Goal: Check status: Check status

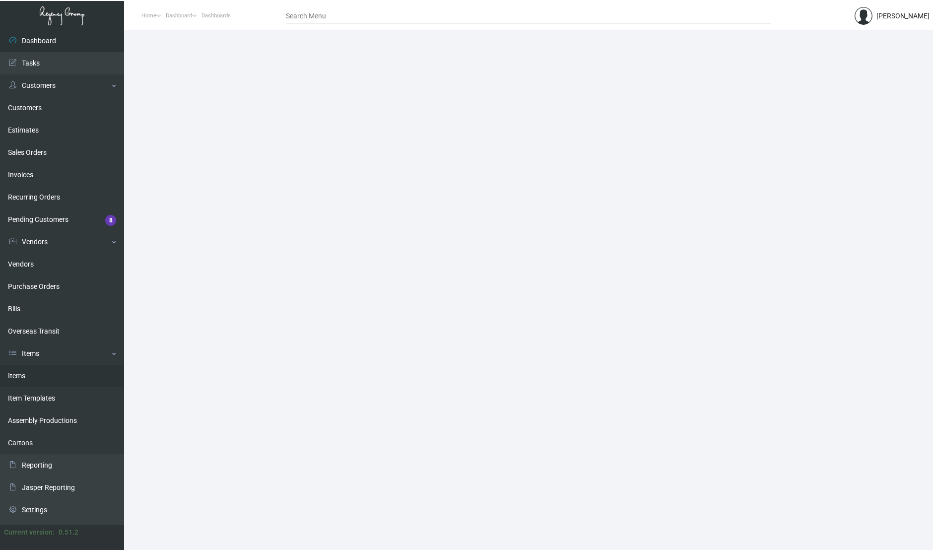
click at [44, 380] on link "Items" at bounding box center [62, 376] width 124 height 22
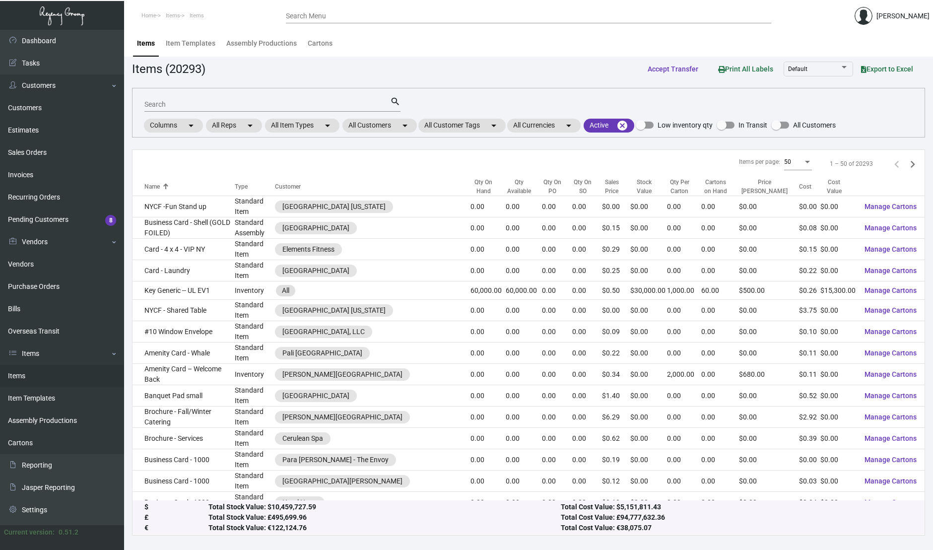
drag, startPoint x: 794, startPoint y: 36, endPoint x: 709, endPoint y: 22, distance: 86.5
click at [793, 36] on div "Items Item Templates Assembly Productions Cartons" at bounding box center [528, 43] width 794 height 27
click at [666, 20] on input "Search Menu" at bounding box center [528, 16] width 485 height 8
paste input "108565"
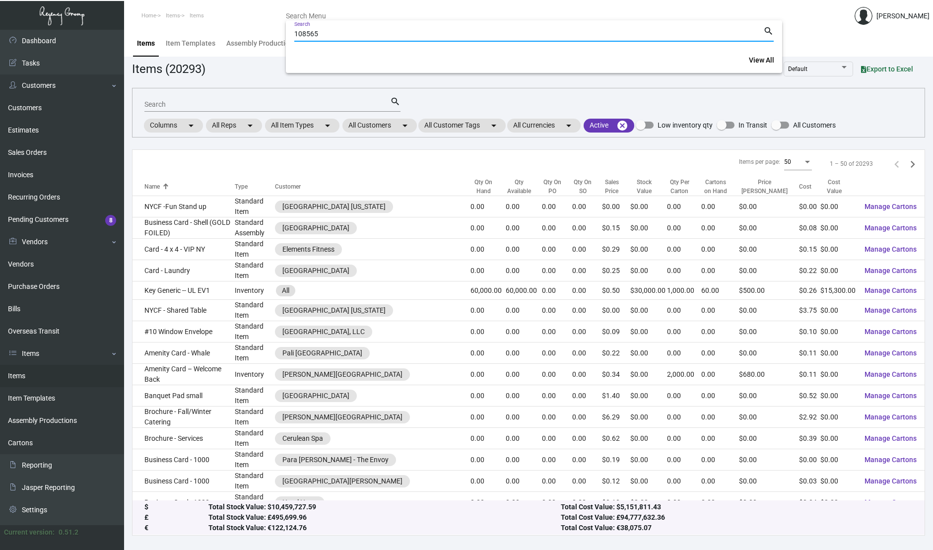
type input "108565"
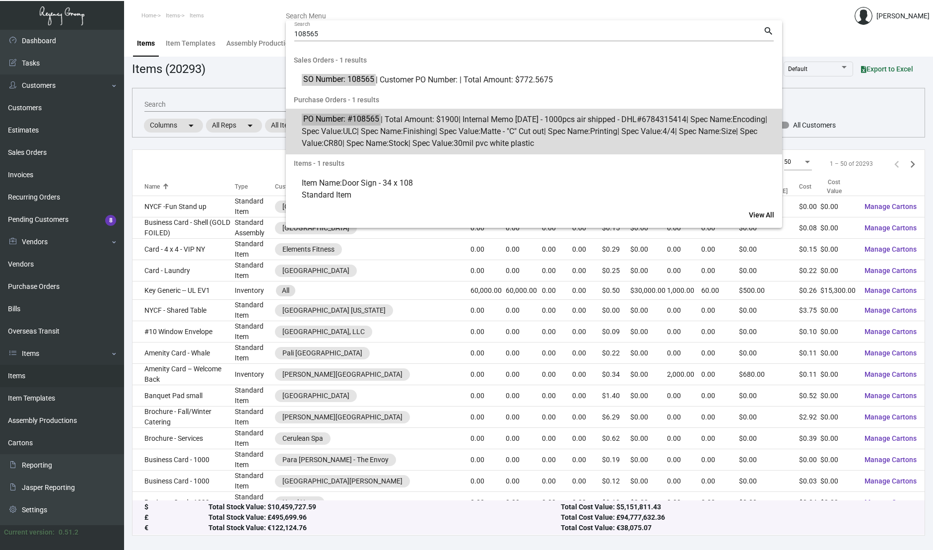
click at [483, 124] on span "PO Number: #108565 | Total Amount: $1900 | Internal Memo [DATE] - 1000pcs air s…" at bounding box center [539, 132] width 475 height 36
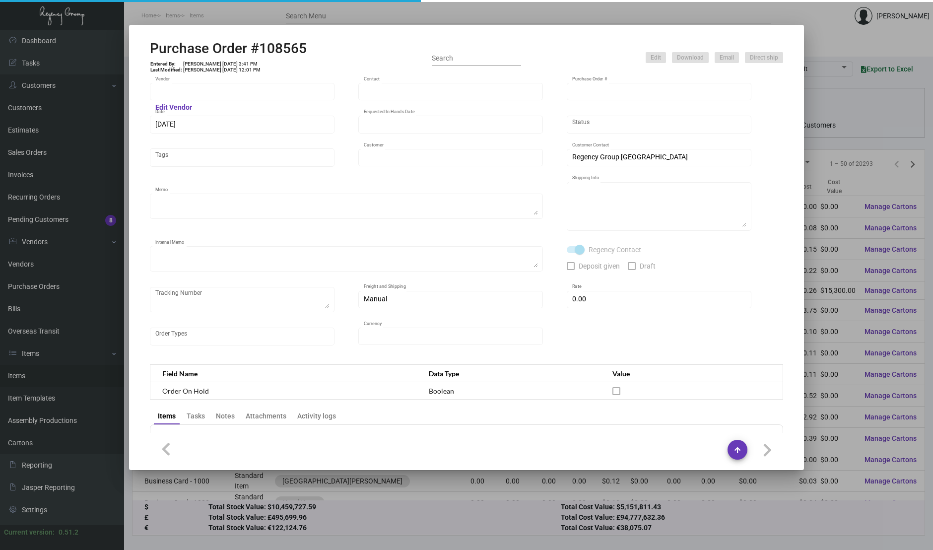
type input "CHENGDU MIND IOT TECHNOLOGY"
type input "[PERSON_NAME]"
type input "108565"
type input "[DATE]"
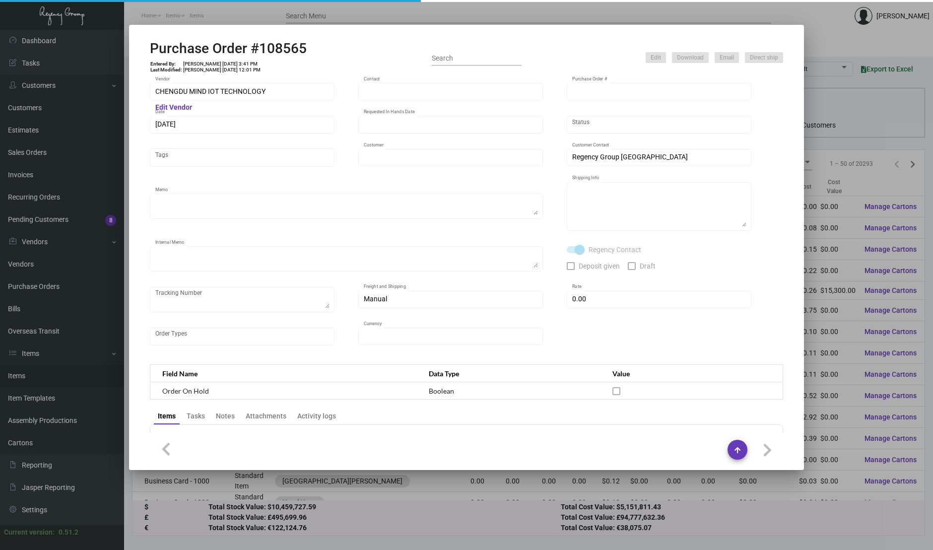
type input "Hotel Celare"
type textarea "1K air to [GEOGRAPHIC_DATA], 9K via boat."
type textarea "Regency Group NJ - [PERSON_NAME] [STREET_ADDRESS]"
type textarea "[DATE] - 1000pcs air shipped - DHL#6784315414"
checkbox input "true"
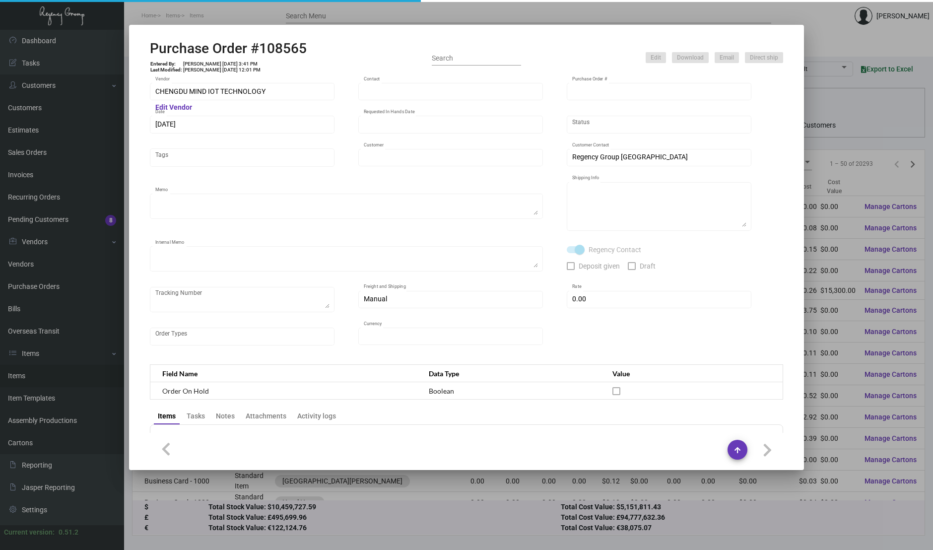
type input "$ 0.00"
type input "United States Dollar $"
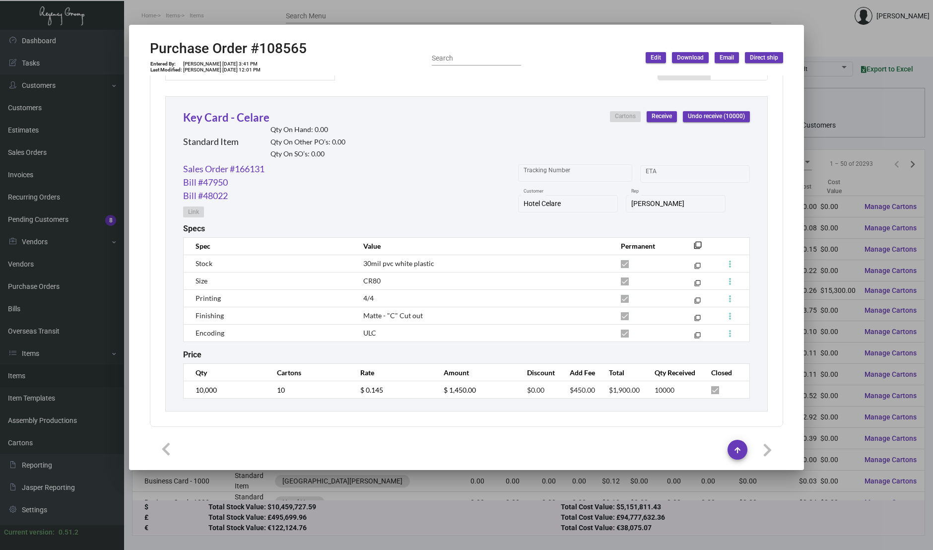
scroll to position [445, 0]
click at [694, 244] on mat-icon "filter_none" at bounding box center [698, 248] width 8 height 8
click at [782, 114] on div "CHENGDU MIND IOT TECHNOLOGY Vendor Edit Vendor [PERSON_NAME] Contact 108565 Pur…" at bounding box center [466, 253] width 657 height 357
click at [781, 143] on div "CHENGDU MIND IOT TECHNOLOGY Vendor Edit Vendor [PERSON_NAME] Contact 108565 Pur…" at bounding box center [466, 253] width 657 height 357
click at [853, 132] on div at bounding box center [466, 275] width 933 height 550
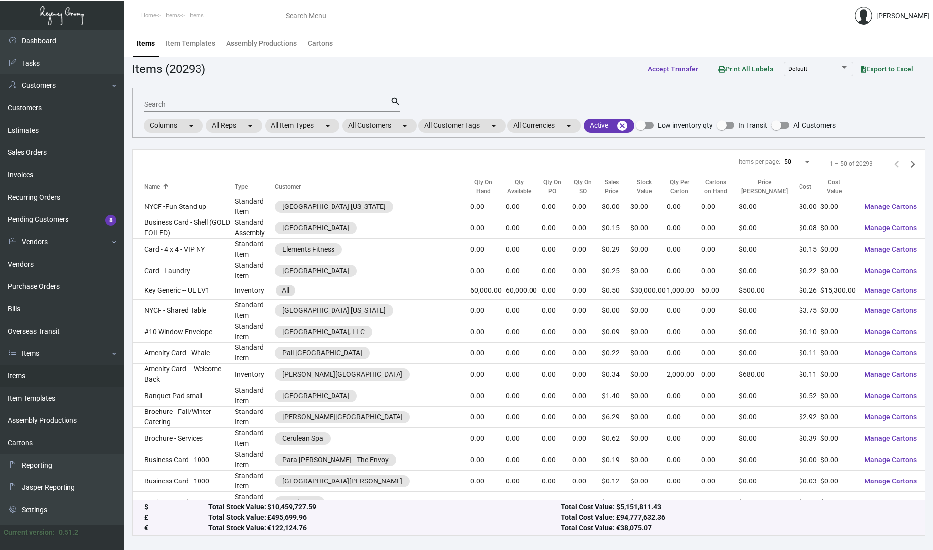
click at [304, 102] on input "Search" at bounding box center [267, 105] width 246 height 8
type input "celare"
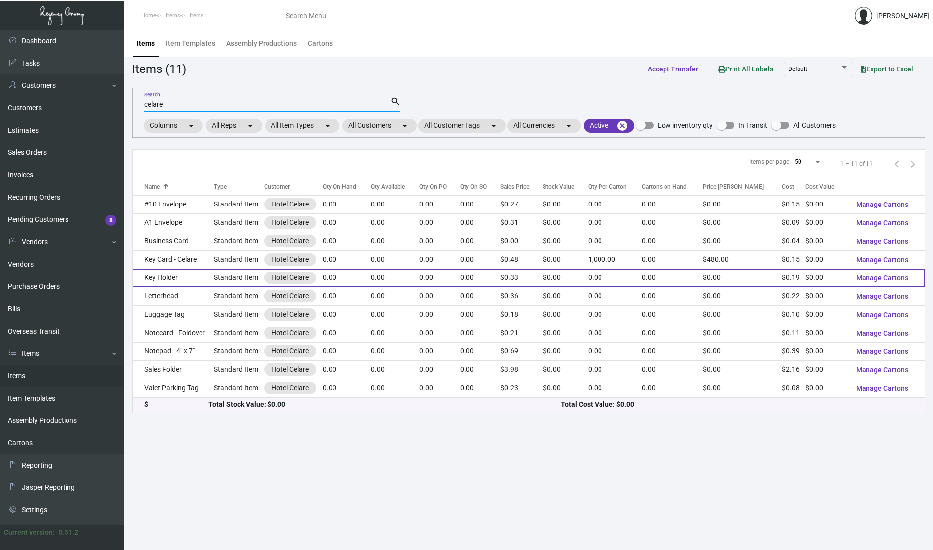
click at [173, 281] on td "Key Holder" at bounding box center [172, 277] width 81 height 18
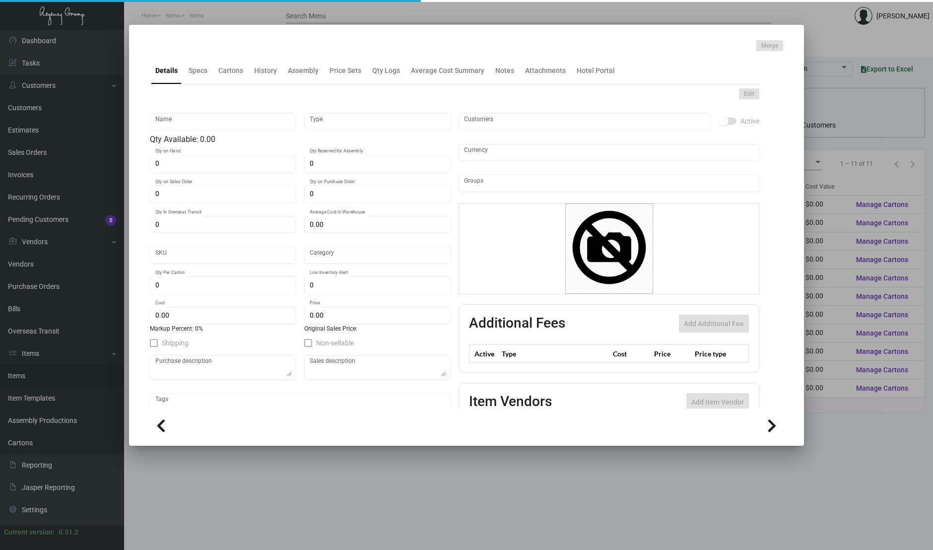
click at [278, 83] on div "Details Specs Cartons History Assembly Price Sets Qty Logs Average Cost Summary…" at bounding box center [454, 70] width 609 height 27
type input "Key Holder"
type input "Standard Item"
type input "$ 0.00"
type input "Standard"
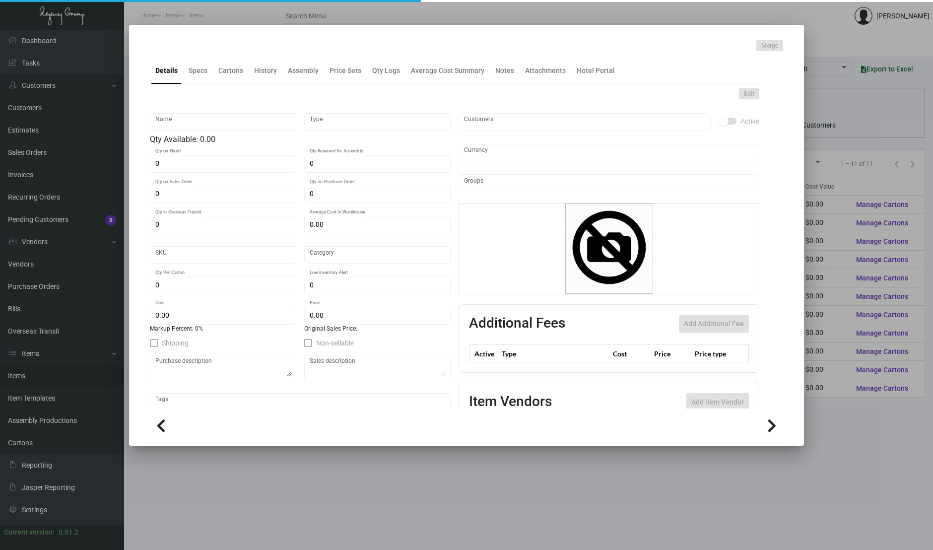
type input "$ 0.19333"
type input "$ 0.33"
checkbox input "true"
type input "United States Dollar $"
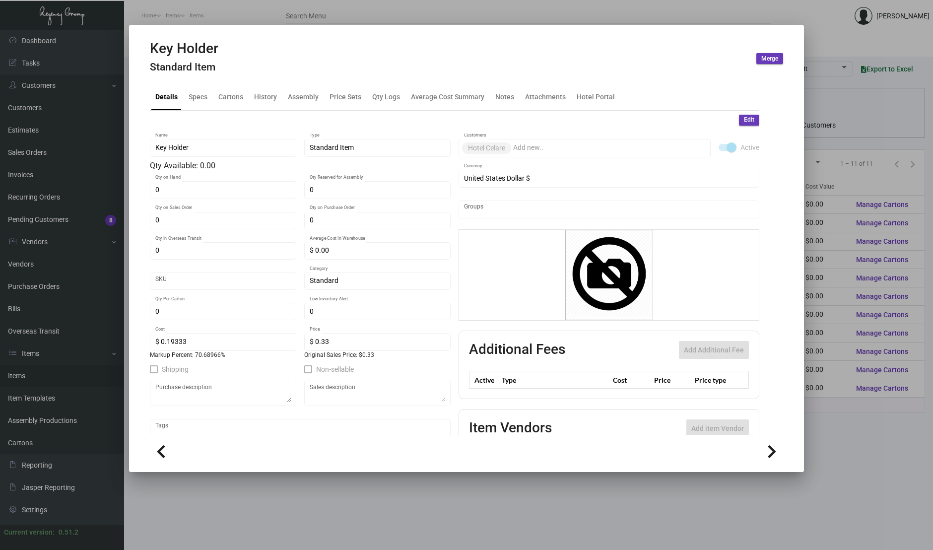
click at [264, 77] on mat-tab-group "Details Specs Cartons History Assembly Price Sets Qty Logs Average Cost Summary…" at bounding box center [454, 255] width 633 height 357
click at [260, 98] on div "History" at bounding box center [265, 96] width 23 height 10
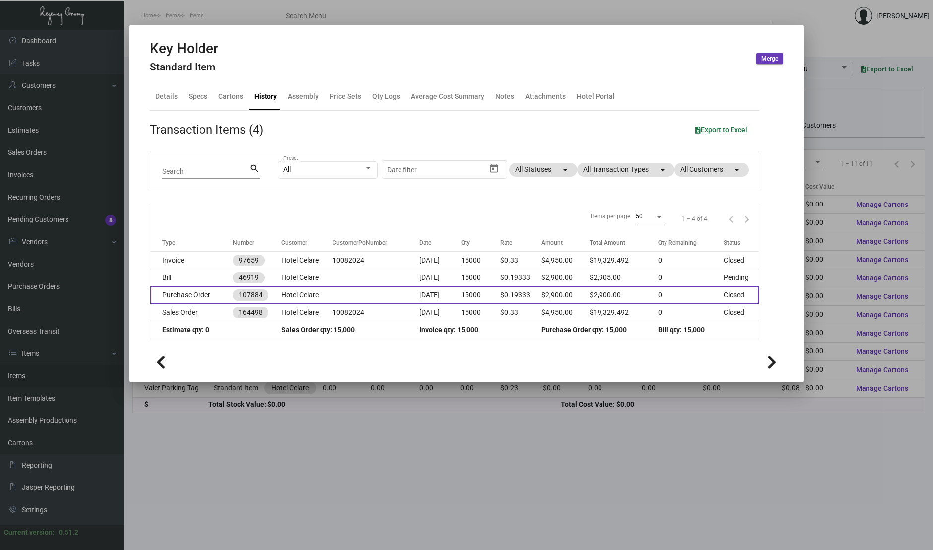
click at [375, 289] on td at bounding box center [375, 294] width 87 height 17
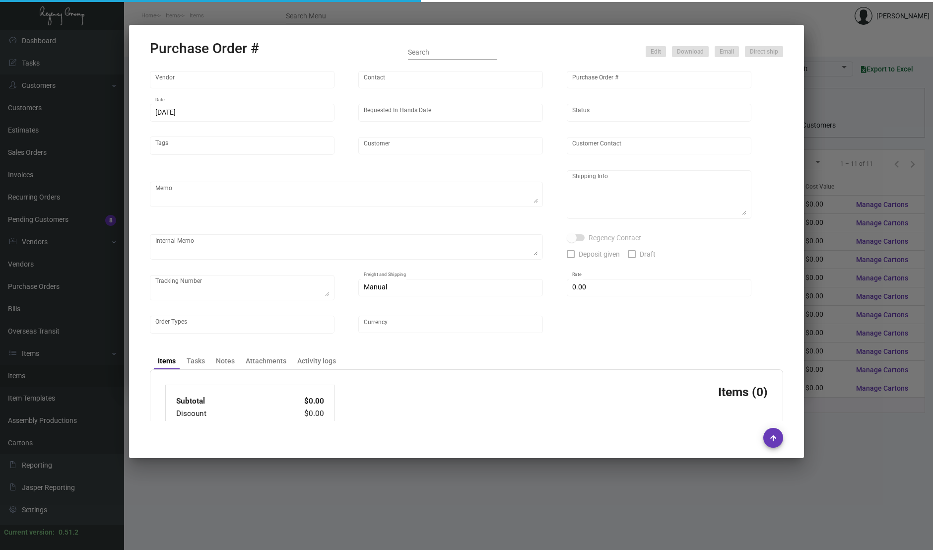
type input "Team Concept"
type input "[PERSON_NAME]"
type input "107884"
type input "[DATE]"
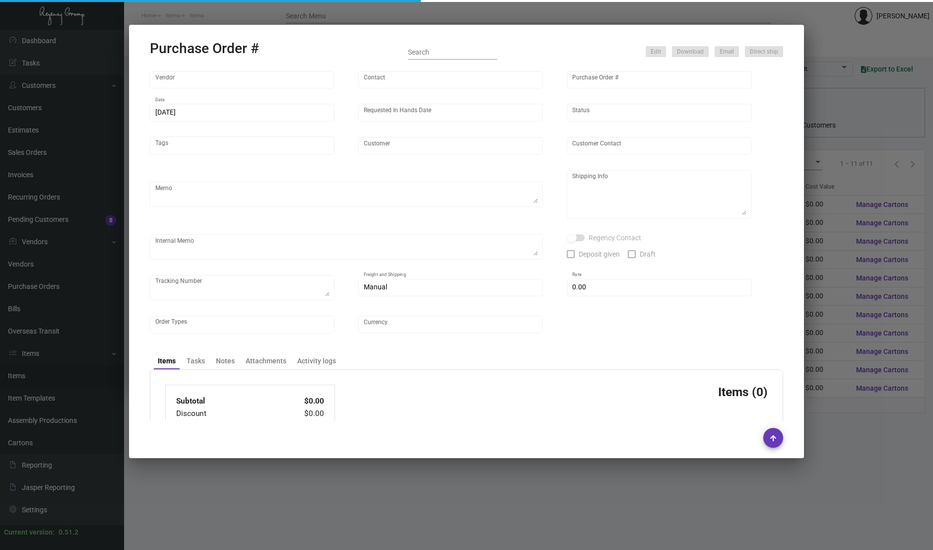
type input "Hotel Celare"
type input "[PERSON_NAME]"
type textarea "PLEASE SEND PDF PROOFS TO OUR ART TEAM ; [EMAIL_ADDRESS][DOMAIN_NAME] WITH ME I…"
type textarea "Hotel Celare - [PERSON_NAME] [STREET_ADDRESS], Guest: [PERSON_NAME][GEOGRAPHIC_…"
type textarea "10.23 - EG can't fulfill this job so am cancelling with them and processing wit…"
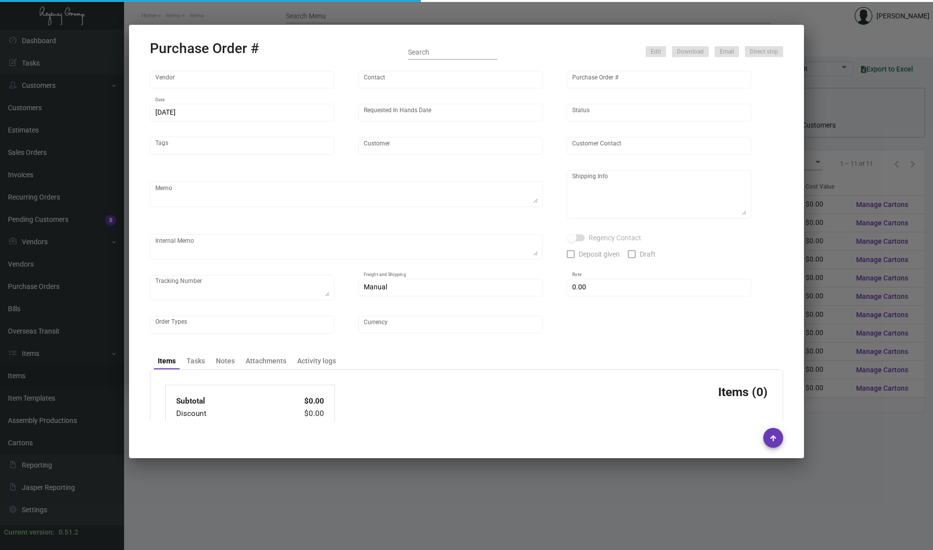
type input "$ 0.00"
type input "United States Dollar $"
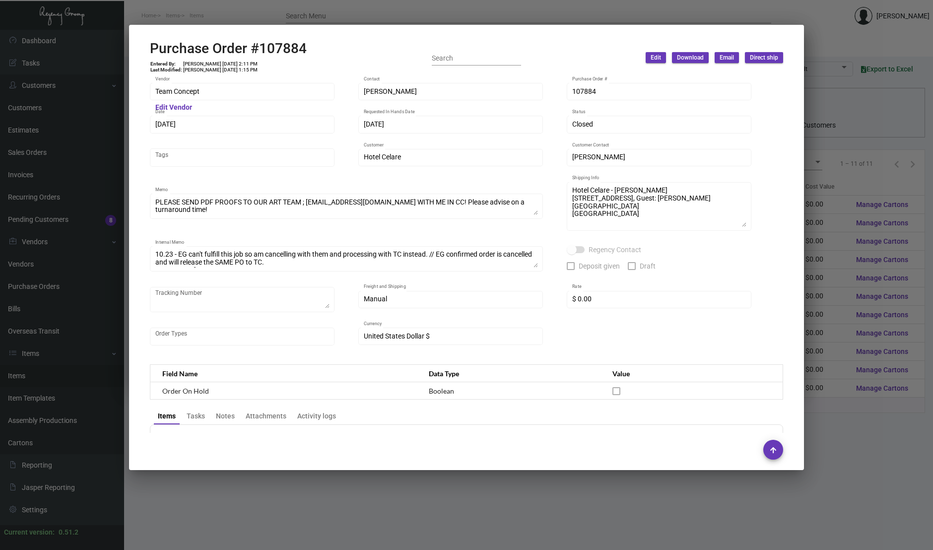
click at [764, 88] on div "Team Concept Vendor Edit Vendor [PERSON_NAME] Contact 107884 Purchase Order # […" at bounding box center [466, 218] width 633 height 275
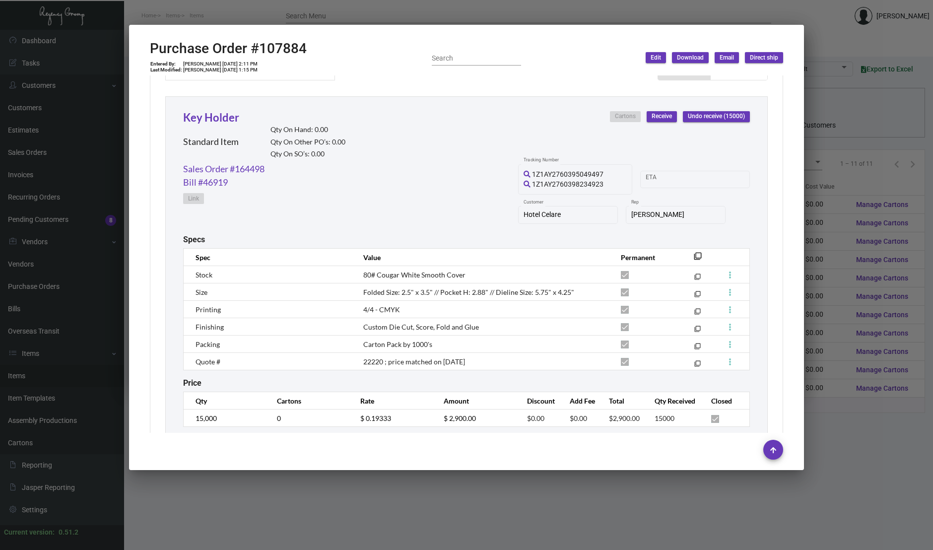
scroll to position [473, 0]
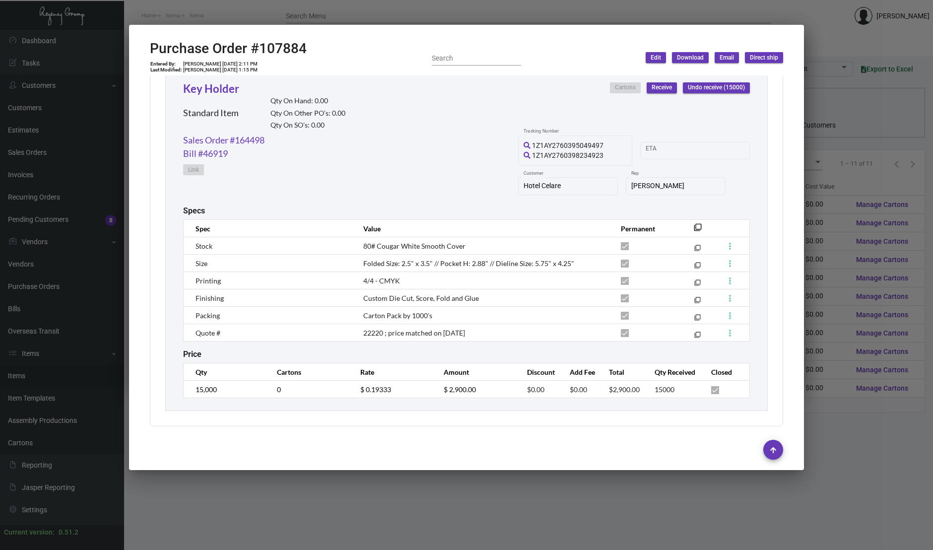
drag, startPoint x: 118, startPoint y: 215, endPoint x: 106, endPoint y: 217, distance: 12.1
click at [114, 216] on div at bounding box center [466, 275] width 933 height 550
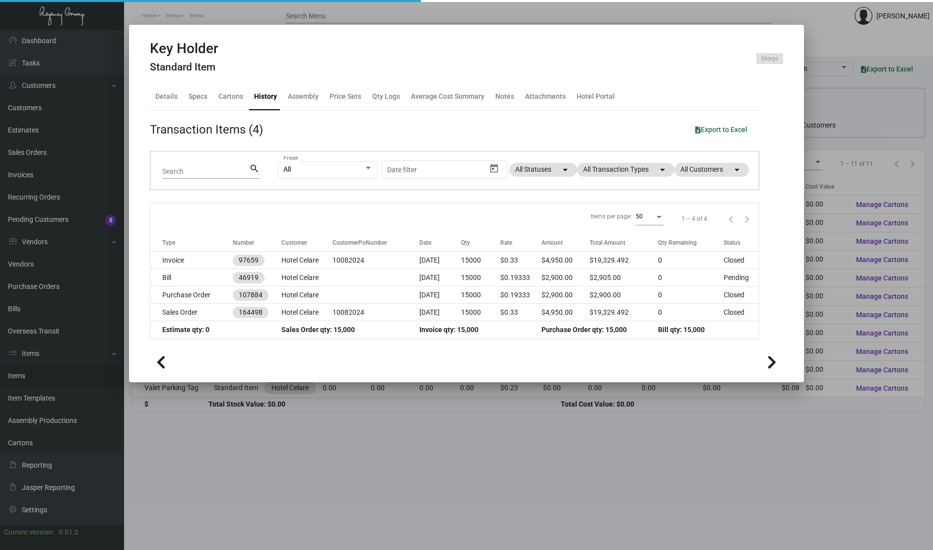
click at [99, 153] on div at bounding box center [466, 275] width 933 height 550
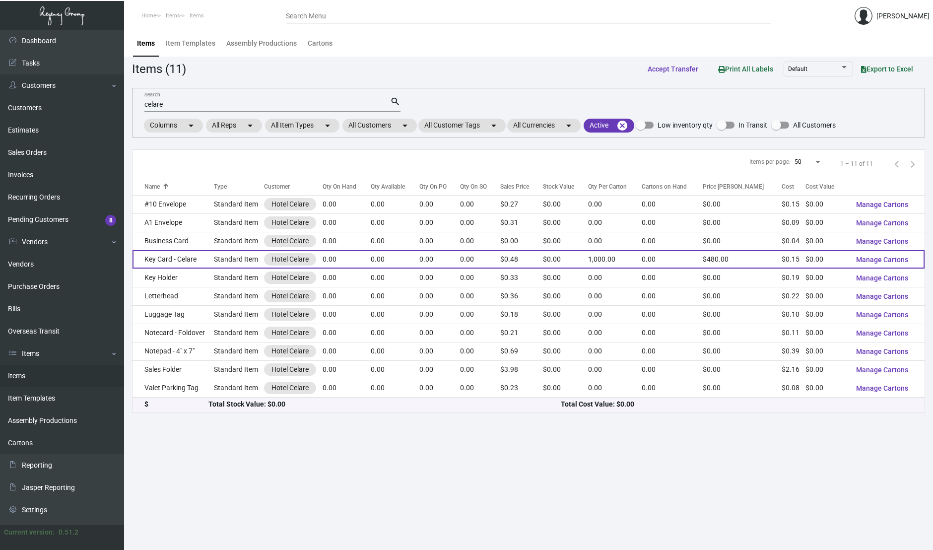
click at [184, 261] on td "Key Card - Celare" at bounding box center [172, 259] width 81 height 18
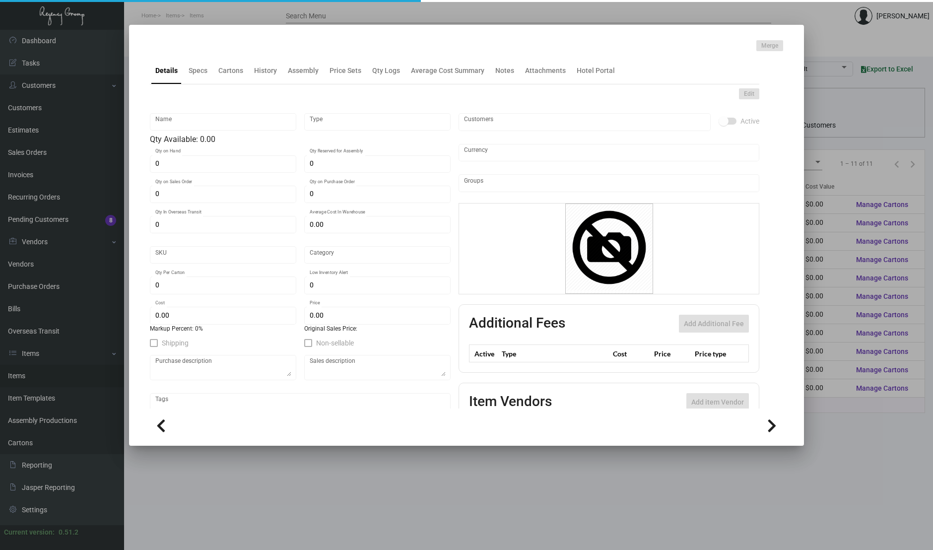
type input "Key Card - Celare"
type input "Standard Item"
type input "$ 0.00"
type input "Overseas"
type input "1,000"
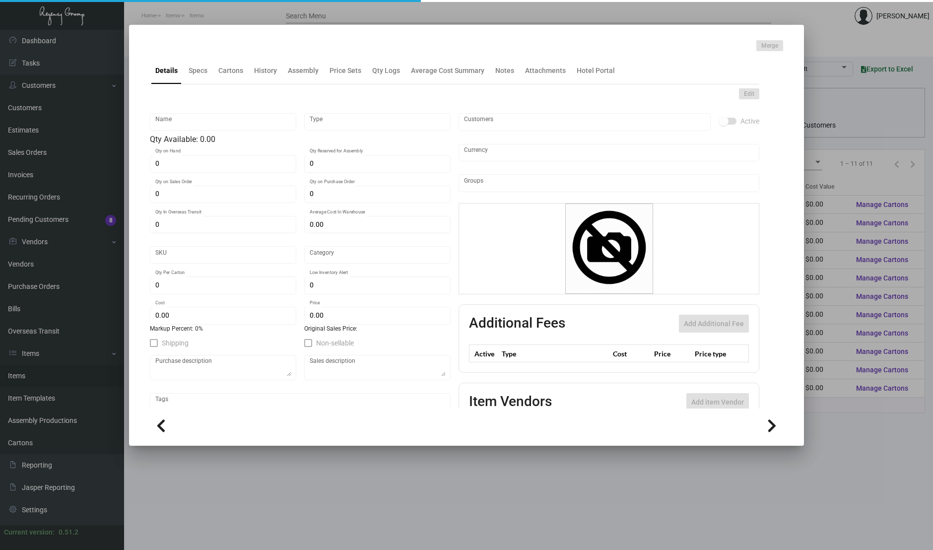
type input "$ 0.145"
type input "$ 0.48"
checkbox input "true"
type input "United States Dollar $"
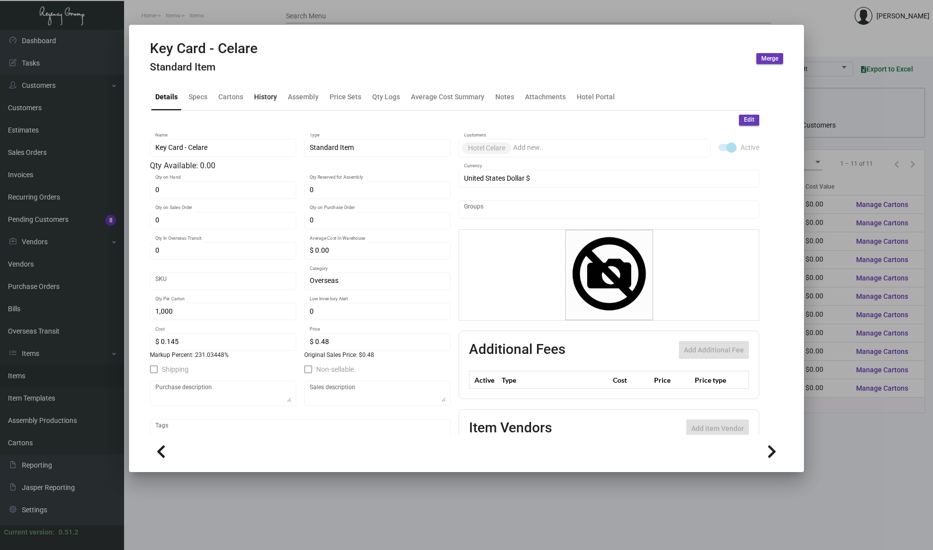
click at [271, 98] on div "History" at bounding box center [265, 96] width 23 height 10
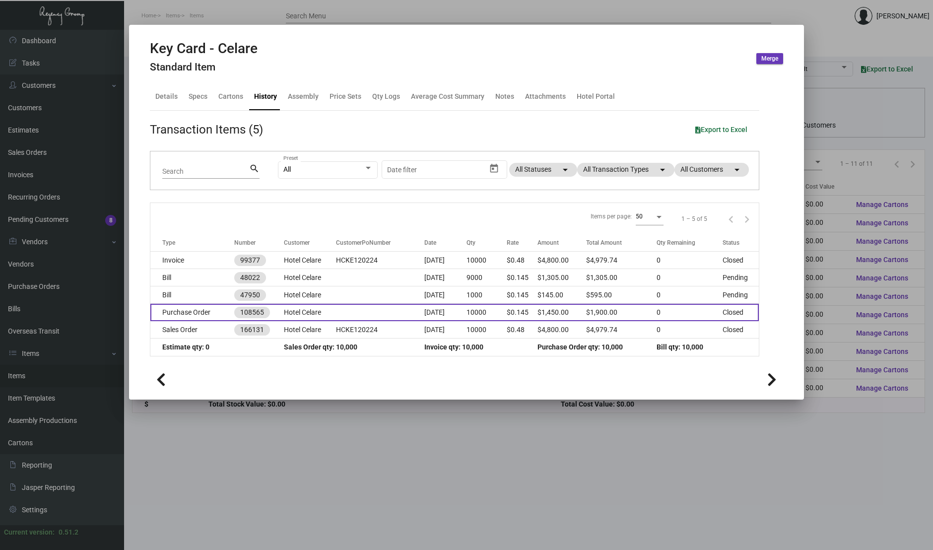
click at [348, 313] on td at bounding box center [380, 312] width 89 height 17
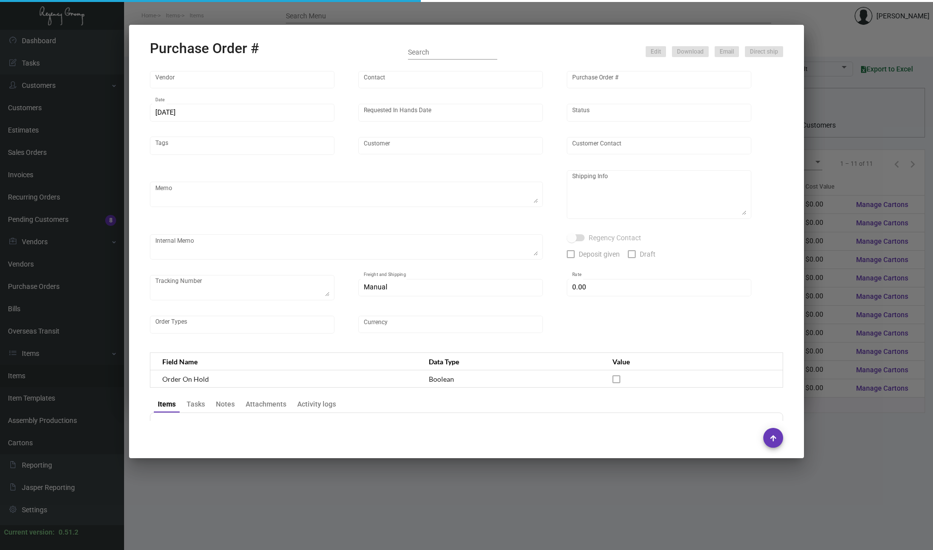
type input "CHENGDU MIND IOT TECHNOLOGY"
type input "[PERSON_NAME]"
type input "108565"
type input "[DATE]"
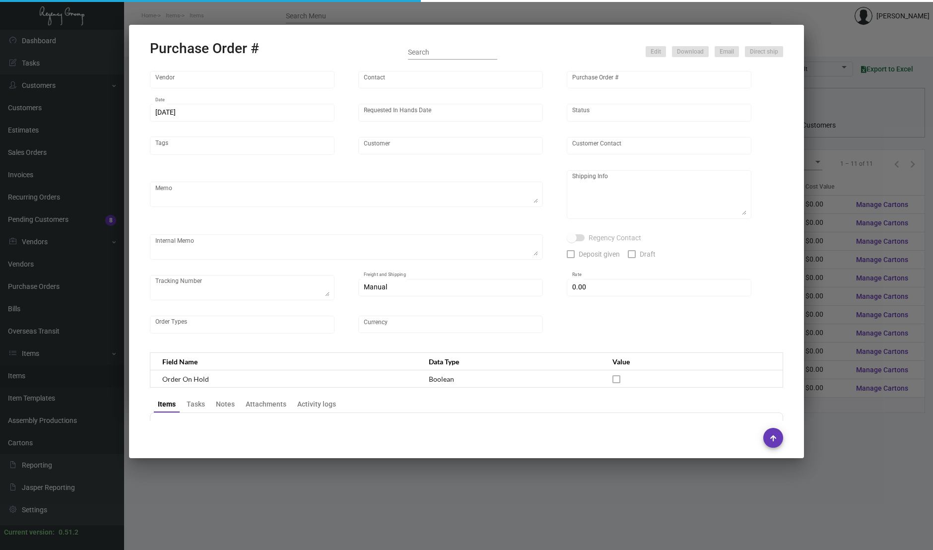
type input "Hotel Celare"
type textarea "1K air to [GEOGRAPHIC_DATA], 9K via boat."
type textarea "Regency Group NJ - [PERSON_NAME] [STREET_ADDRESS]"
type textarea "[DATE] - 1000pcs air shipped - DHL#6784315414"
checkbox input "true"
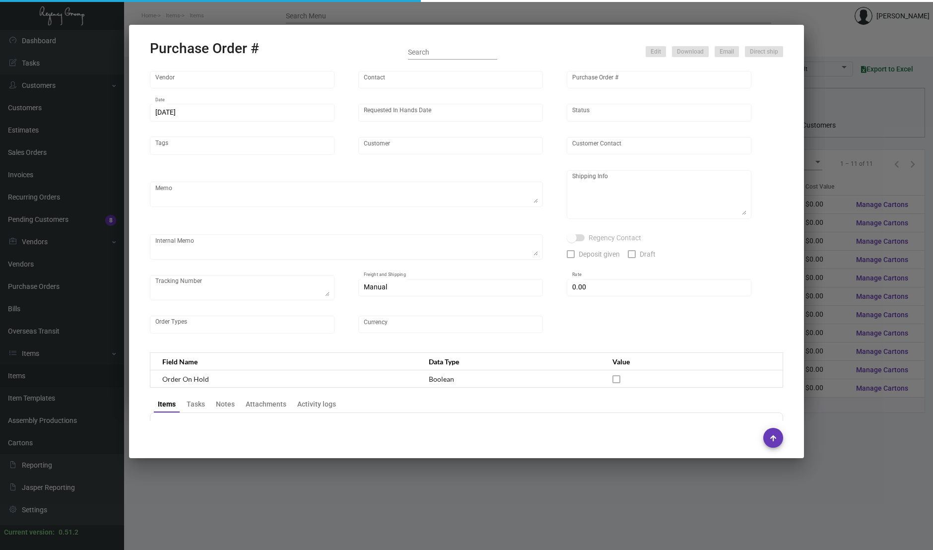
type input "$ 0.00"
type input "United States Dollar $"
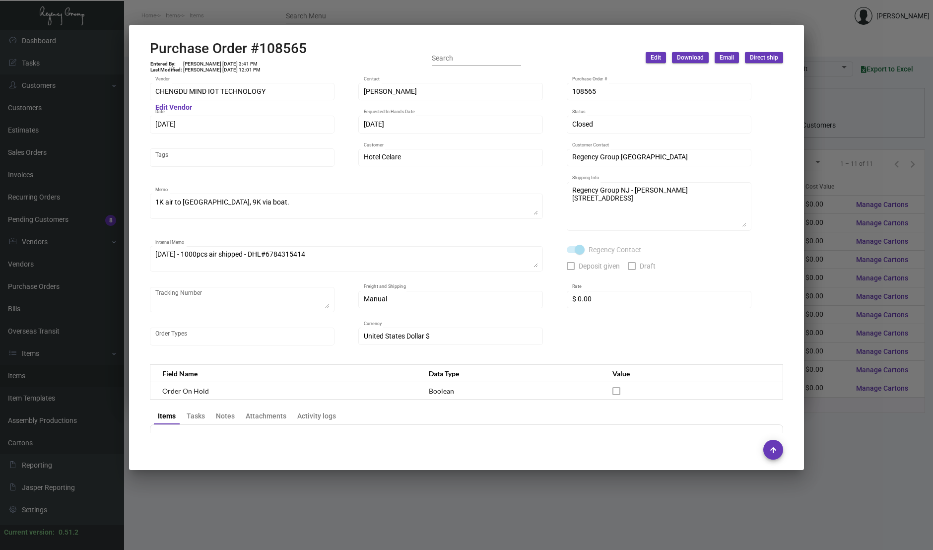
click at [284, 52] on h2 "Purchase Order #108565" at bounding box center [228, 48] width 157 height 17
copy h2 "108565"
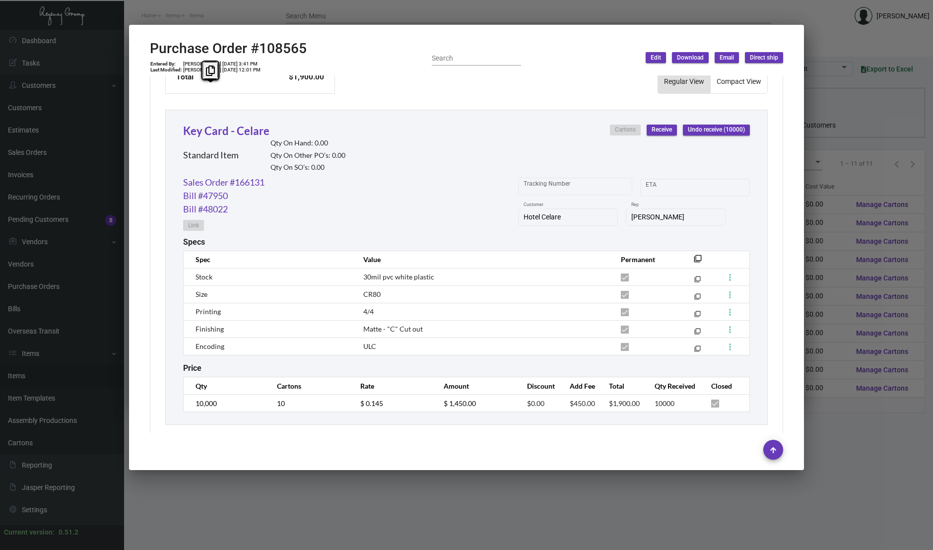
scroll to position [445, 0]
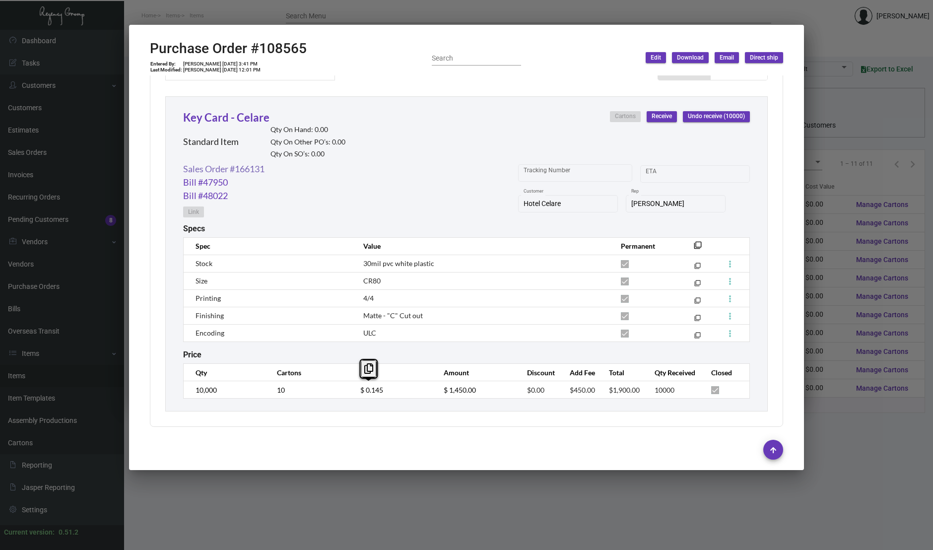
click at [248, 169] on link "Sales Order #166131" at bounding box center [223, 168] width 81 height 13
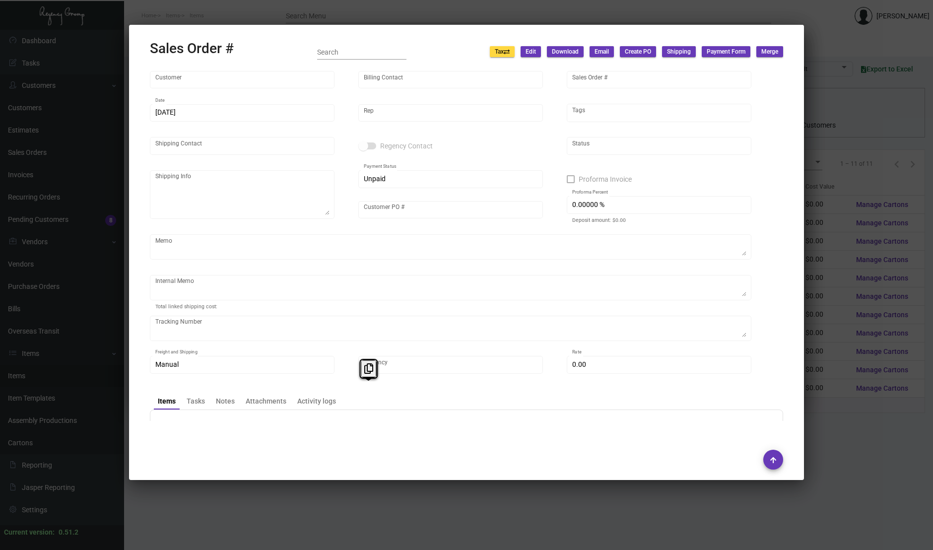
type input "Hotel Celare"
type input "AP BILLING"
type input "166131"
type input "[DATE]"
type input "[PERSON_NAME]"
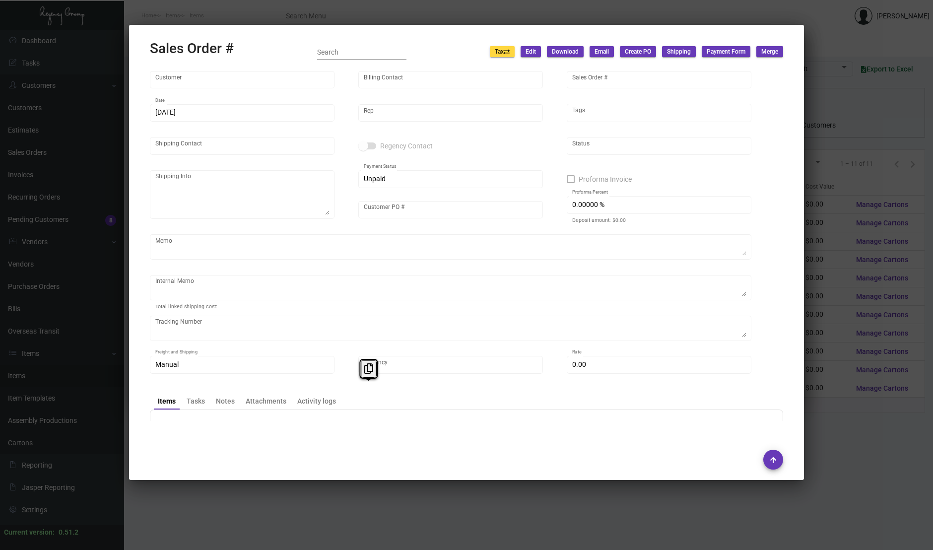
type input "[PERSON_NAME]"
type textarea "Hotel Celare - [PERSON_NAME] [STREET_ADDRESS], Guest: [PERSON_NAME][GEOGRAPHIC_…"
type input "HCKE120224"
type textarea "8.83------1000 key card 45.39----9000 key"
type input "United States Dollar $"
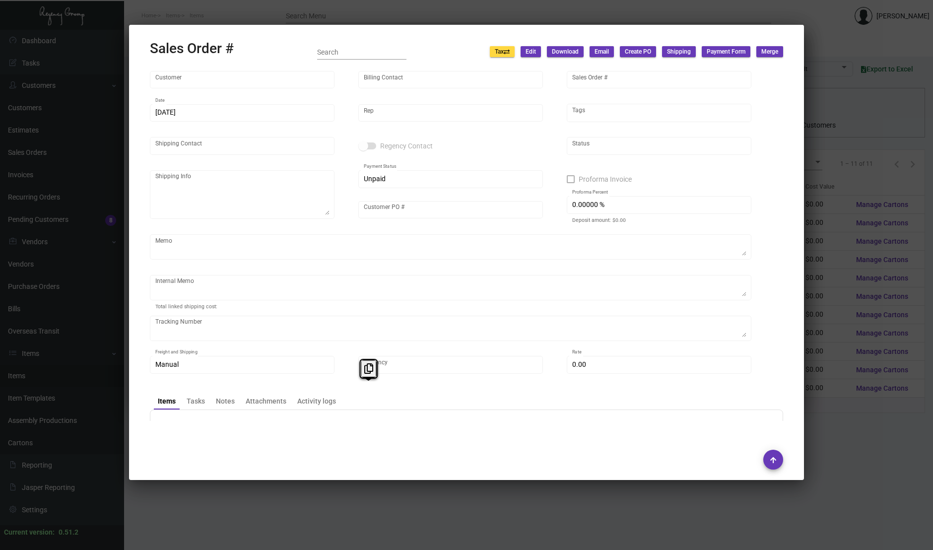
type input "$ 89.74"
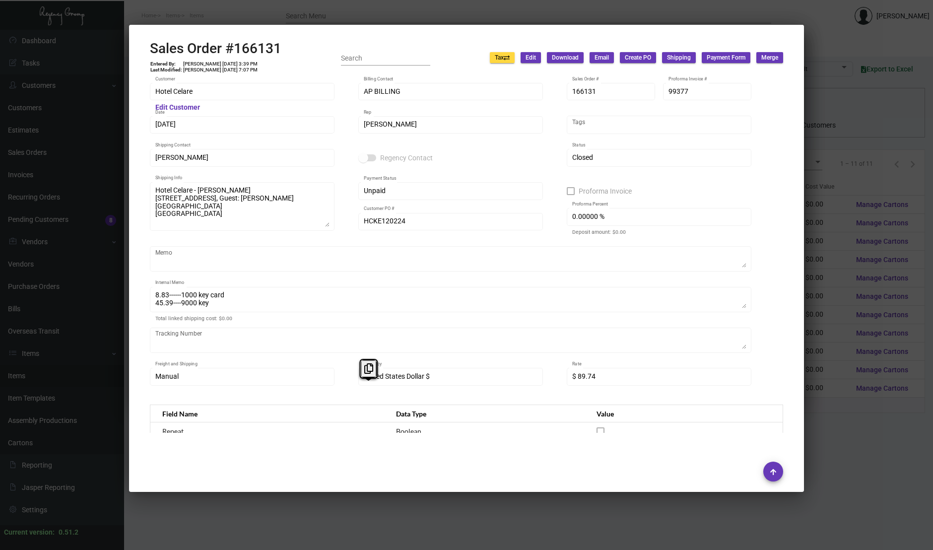
click at [255, 52] on h2 "Sales Order #166131" at bounding box center [215, 48] width 131 height 17
copy h2 "166131"
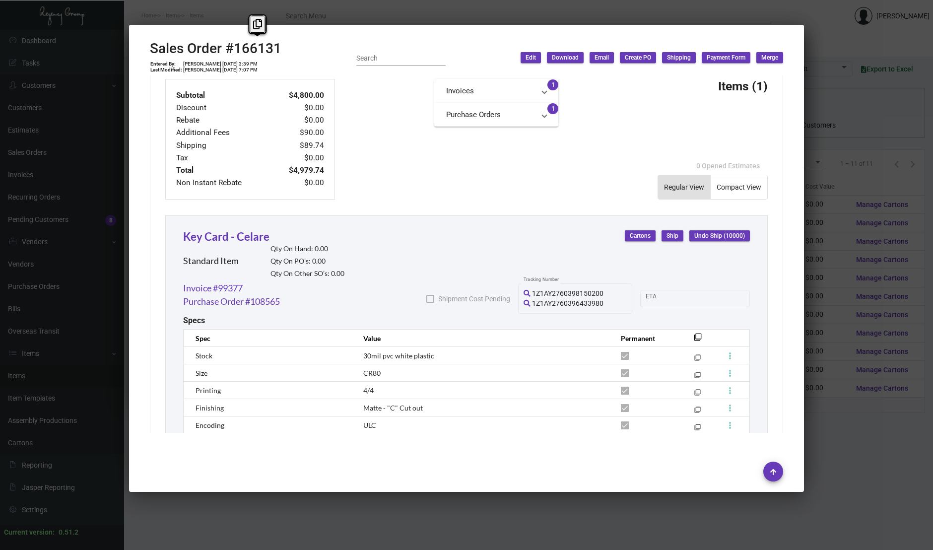
scroll to position [495, 0]
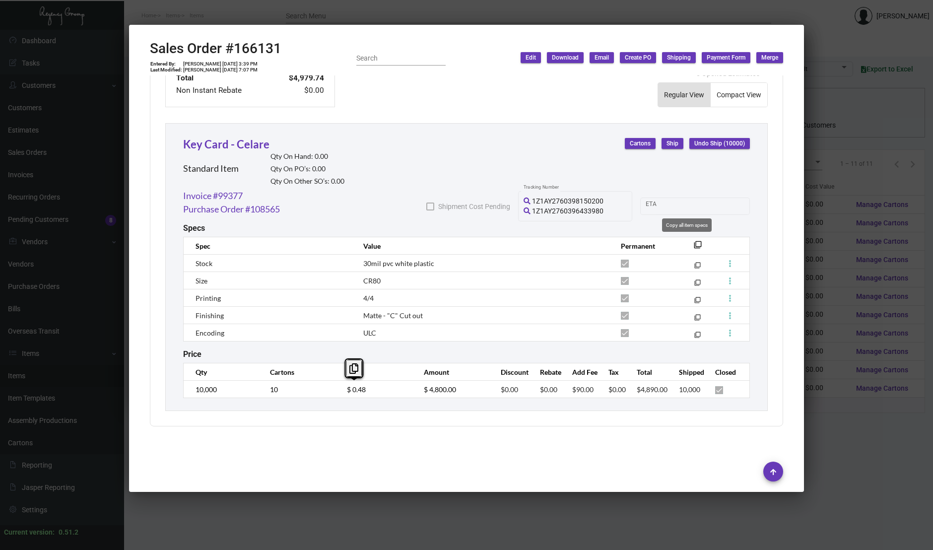
click at [694, 244] on mat-icon "filter_none" at bounding box center [698, 248] width 8 height 8
click at [497, 127] on div "Key Card - Celare Standard Item Qty On Hand: 0.00 Qty On PO’s: 0.00 Qty On Othe…" at bounding box center [466, 267] width 602 height 288
